Goal: Task Accomplishment & Management: Complete application form

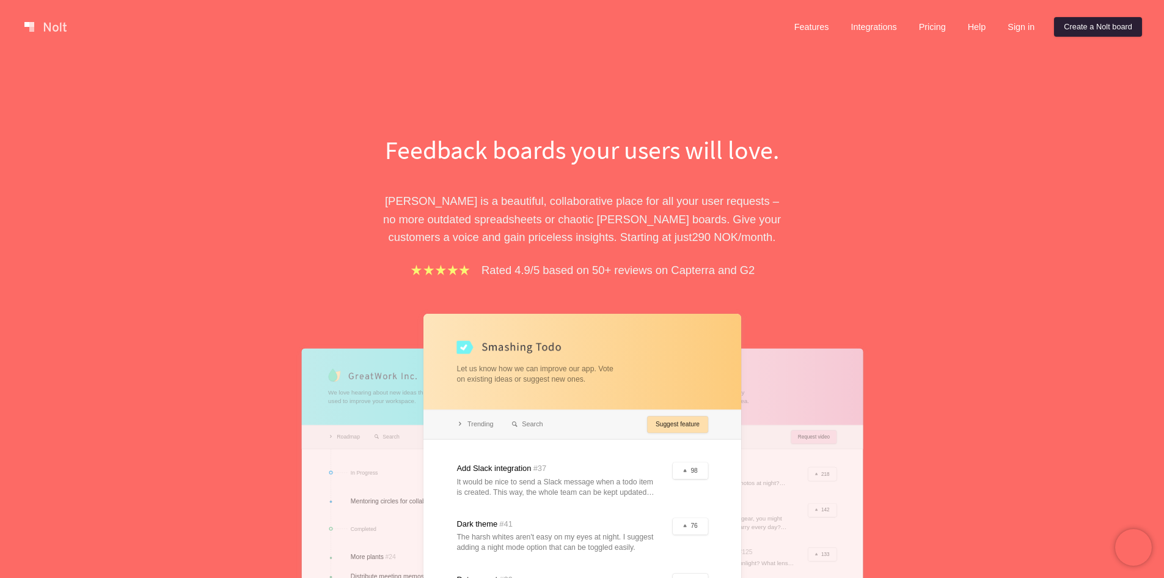
click at [1109, 21] on link "Create a Nolt board" at bounding box center [1098, 27] width 88 height 20
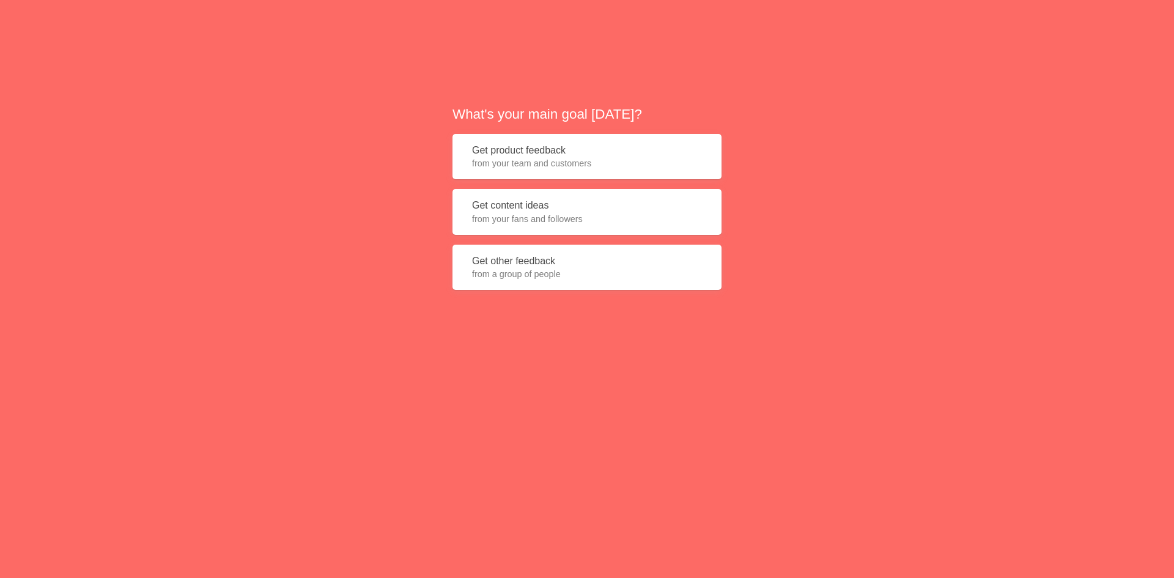
click at [605, 161] on span "from your team and customers" at bounding box center [587, 163] width 230 height 12
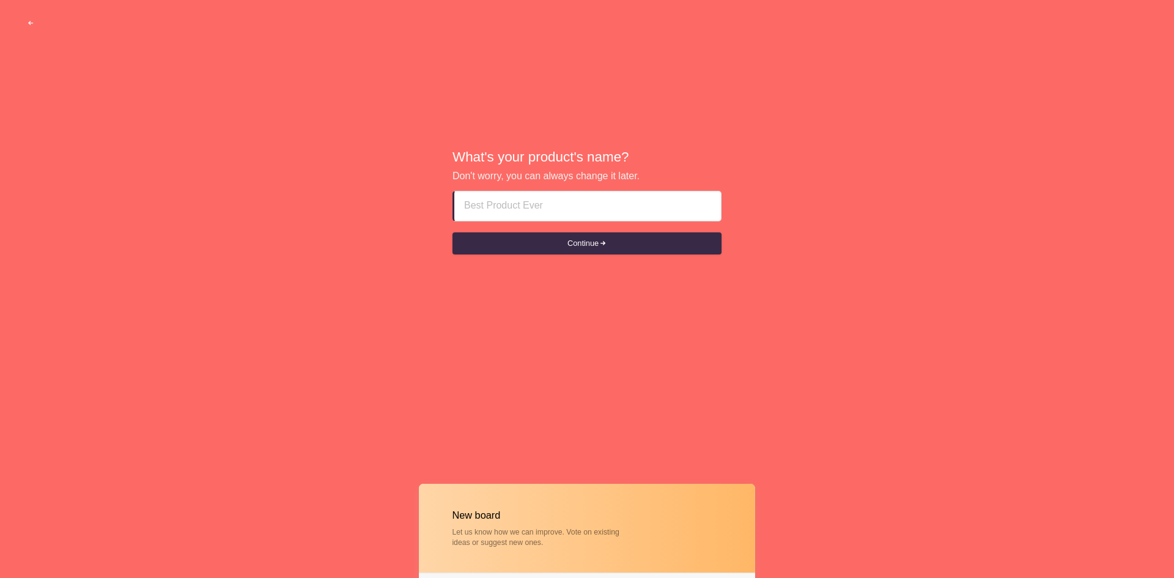
click at [556, 205] on input at bounding box center [587, 205] width 247 height 29
click at [542, 239] on button "Continue" at bounding box center [586, 243] width 269 height 22
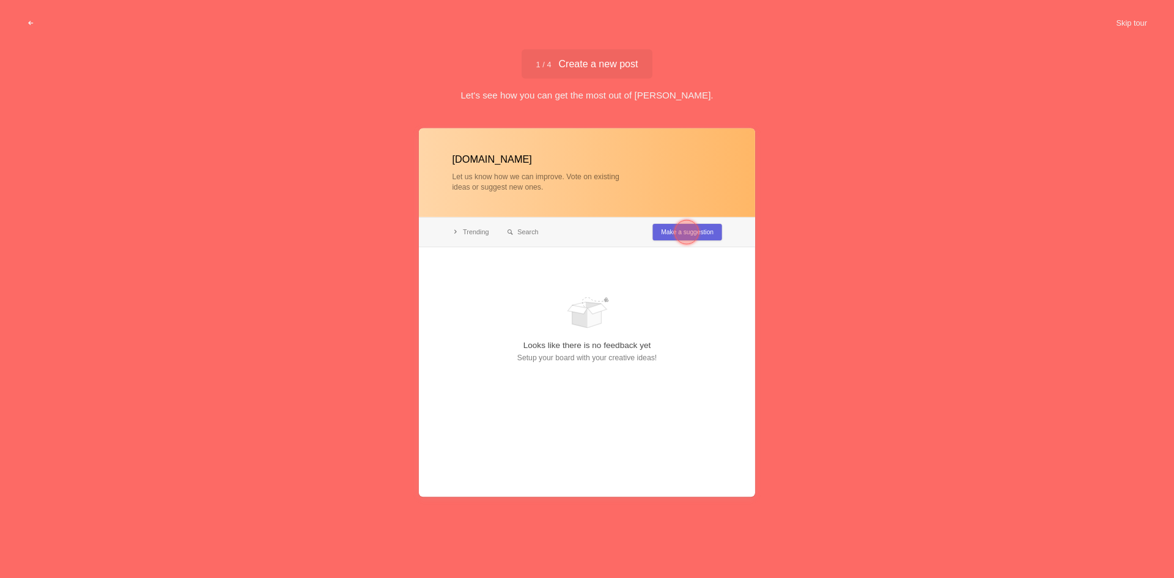
type input "[DOMAIN_NAME]"
click at [713, 232] on div at bounding box center [587, 312] width 336 height 368
click at [686, 234] on div at bounding box center [686, 232] width 24 height 24
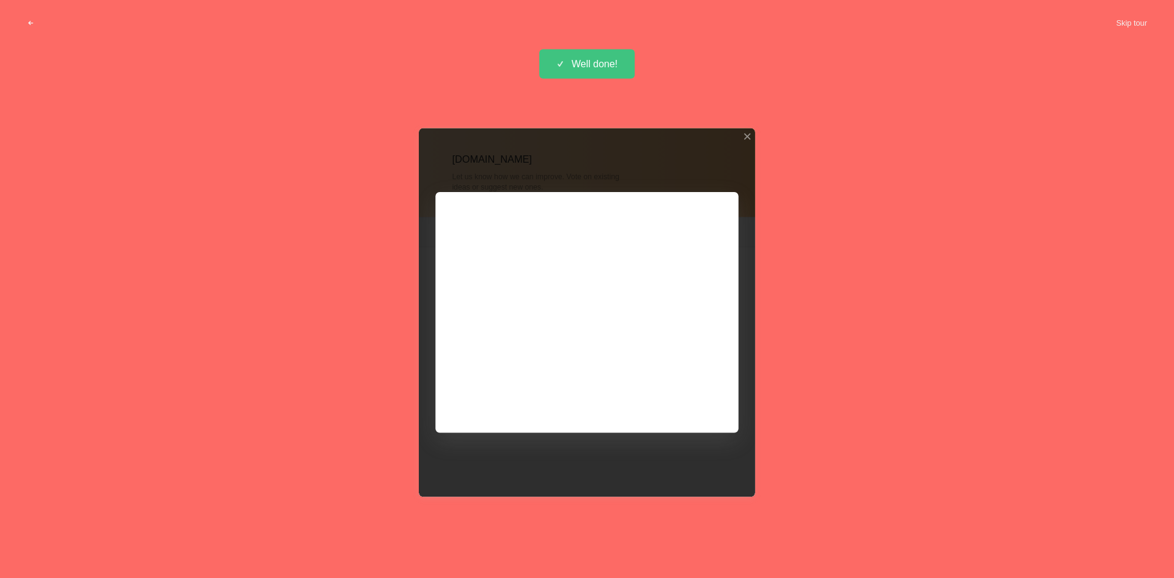
click at [690, 402] on div at bounding box center [587, 312] width 336 height 368
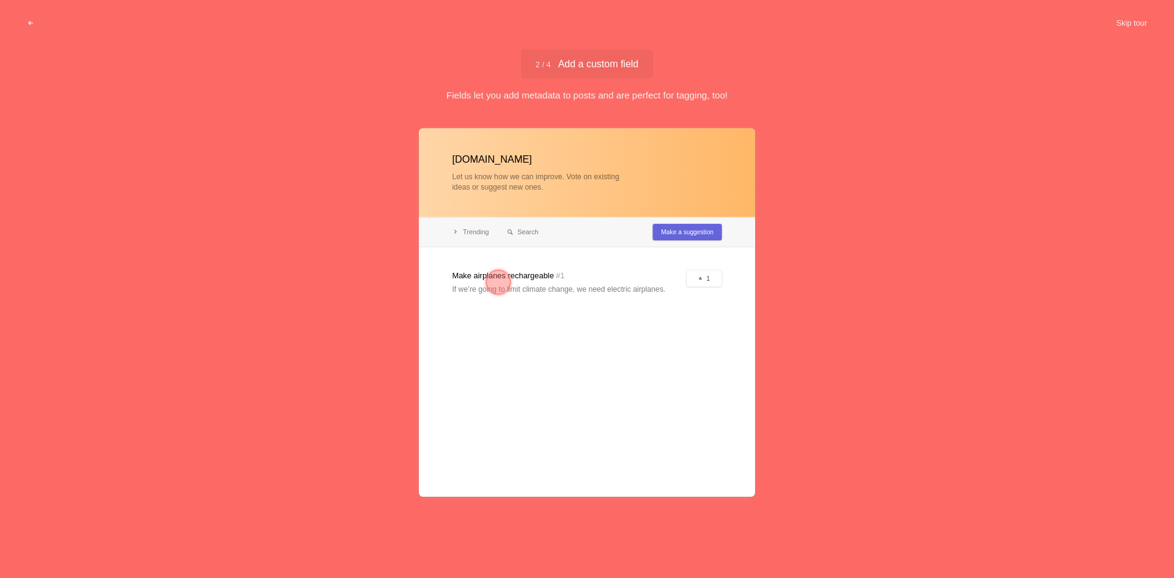
click at [557, 279] on div at bounding box center [587, 312] width 336 height 368
click at [547, 291] on div at bounding box center [587, 312] width 336 height 368
click at [501, 282] on div at bounding box center [498, 282] width 24 height 24
click at [1126, 23] on button "Skip tour" at bounding box center [1131, 23] width 61 height 22
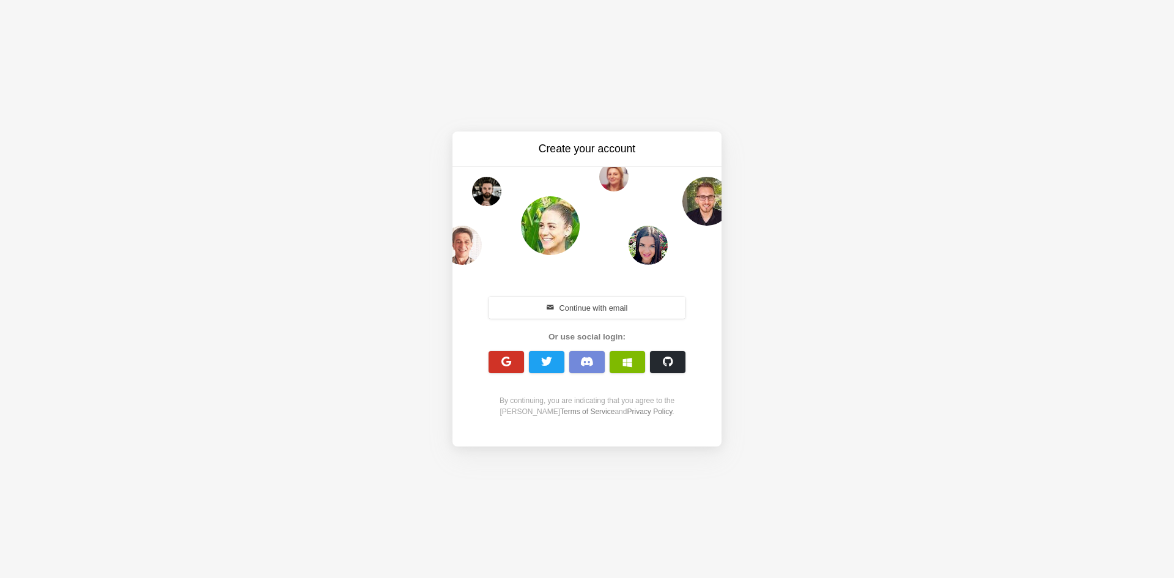
click at [503, 361] on span "button" at bounding box center [507, 362] width 12 height 12
